Goal: Transaction & Acquisition: Book appointment/travel/reservation

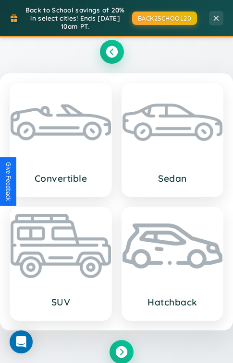
scroll to position [562, 0]
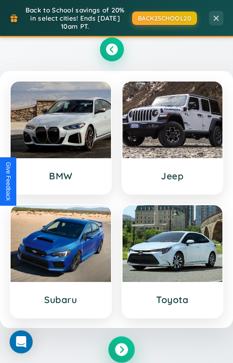
click at [121, 351] on icon at bounding box center [121, 349] width 13 height 13
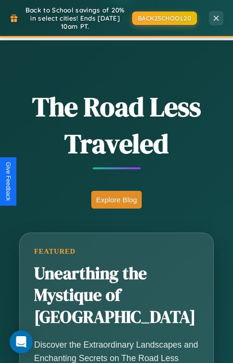
scroll to position [951, 0]
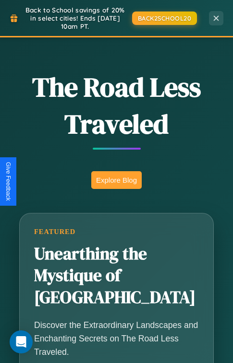
click at [116, 181] on button "Explore Blog" at bounding box center [116, 180] width 50 height 18
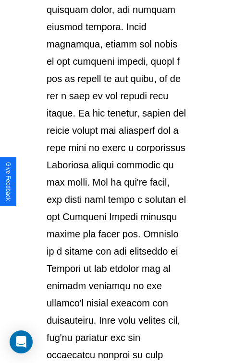
scroll to position [1658, 0]
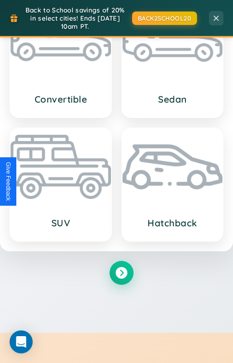
scroll to position [951, 0]
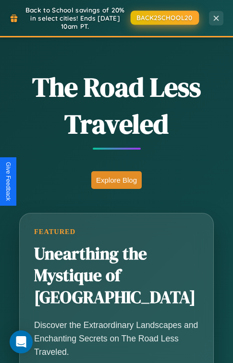
click at [164, 17] on button "BACK2SCHOOL20" at bounding box center [164, 18] width 68 height 14
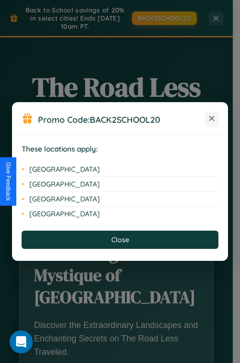
click at [211, 119] on icon at bounding box center [211, 118] width 5 height 5
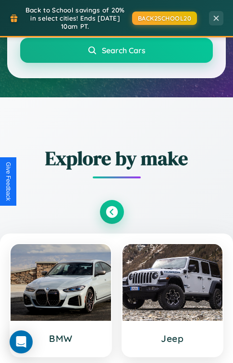
scroll to position [143, 0]
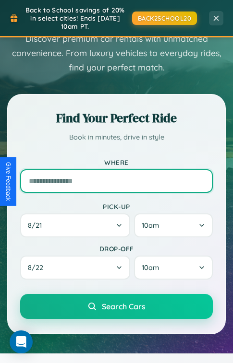
click at [116, 181] on input "text" at bounding box center [116, 180] width 192 height 23
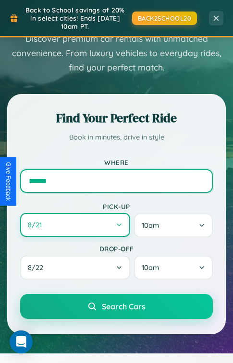
type input "******"
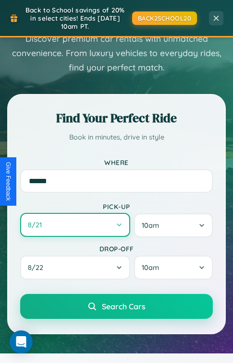
click at [75, 226] on button "8 / 21" at bounding box center [75, 225] width 110 height 24
select select "*"
select select "****"
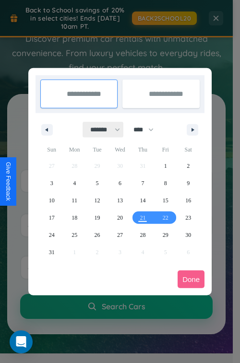
click at [101, 129] on select "******* ******** ***** ***** *** **** **** ****** ********* ******* ******** **…" at bounding box center [103, 130] width 41 height 16
select select "*"
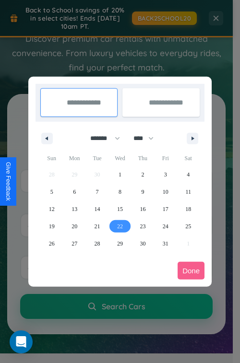
click at [119, 226] on span "22" at bounding box center [120, 226] width 6 height 17
type input "**********"
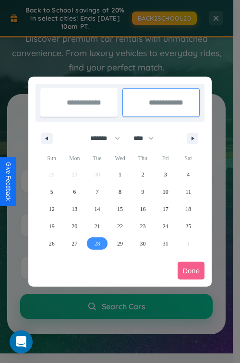
click at [97, 243] on span "28" at bounding box center [97, 243] width 6 height 17
type input "**********"
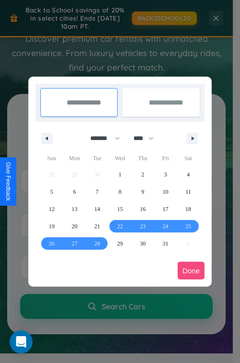
click at [191, 270] on button "Done" at bounding box center [190, 271] width 27 height 18
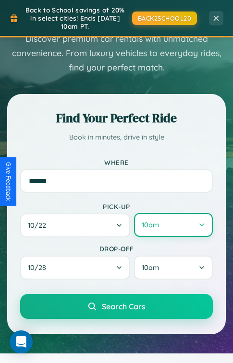
click at [173, 226] on button "10am" at bounding box center [173, 225] width 79 height 24
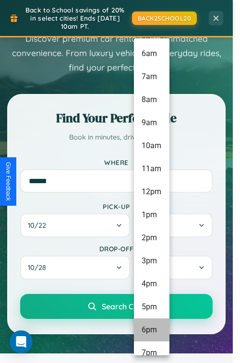
click at [151, 330] on li "6pm" at bounding box center [151, 329] width 35 height 23
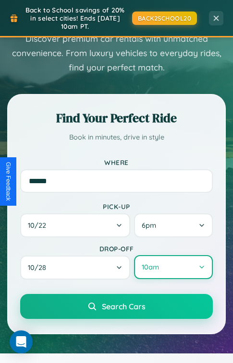
click at [173, 269] on button "10am" at bounding box center [173, 267] width 79 height 24
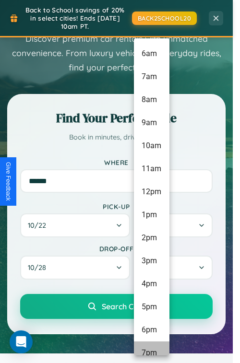
click at [151, 348] on li "7pm" at bounding box center [151, 352] width 35 height 23
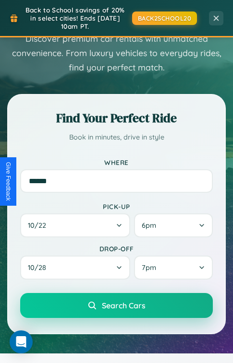
click at [116, 307] on span "Search Cars" at bounding box center [124, 306] width 44 height 10
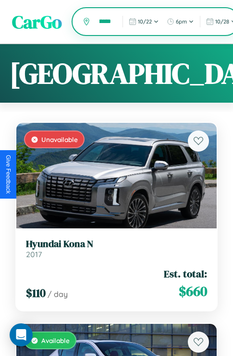
scroll to position [0, 12]
type input "******"
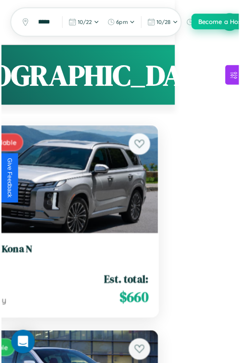
scroll to position [0, 0]
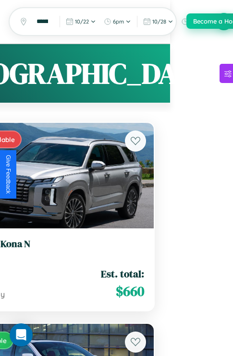
click at [223, 22] on button "Become a Host" at bounding box center [215, 20] width 58 height 15
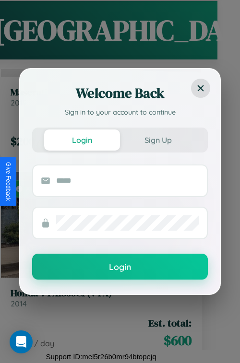
scroll to position [29289, 0]
